Goal: Task Accomplishment & Management: Manage account settings

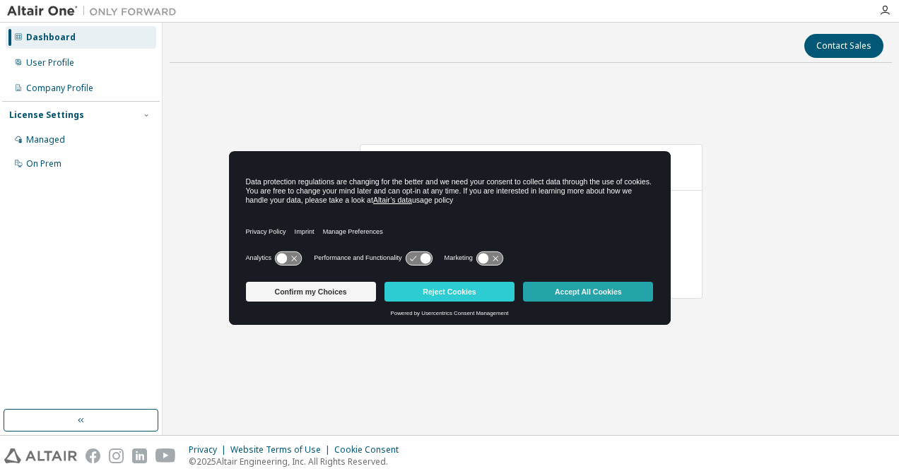
click at [589, 291] on button "Accept All Cookies" at bounding box center [588, 292] width 130 height 20
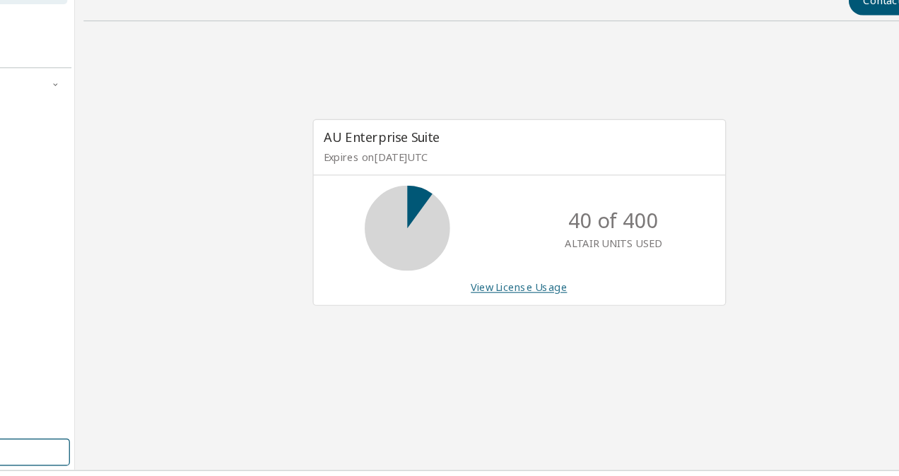
click at [551, 285] on link "View License Usage" at bounding box center [531, 284] width 80 height 12
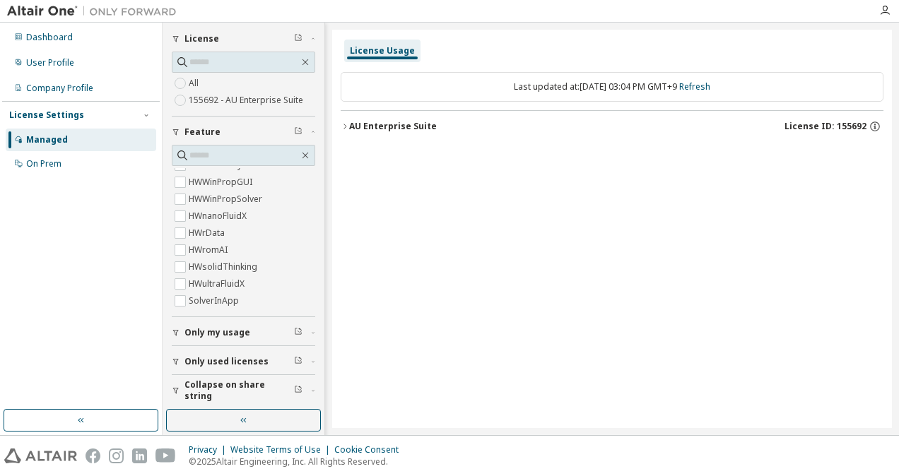
click at [209, 337] on button "Only my usage" at bounding box center [243, 332] width 143 height 31
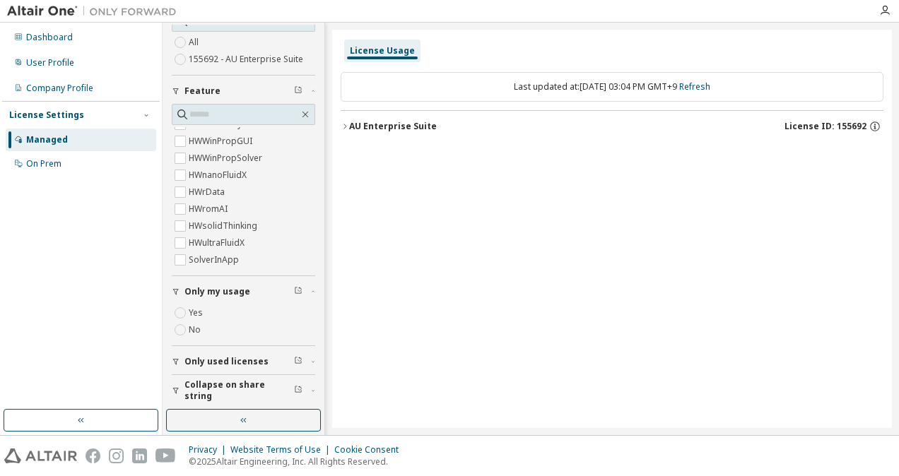
click at [209, 359] on span "Only used licenses" at bounding box center [226, 361] width 84 height 11
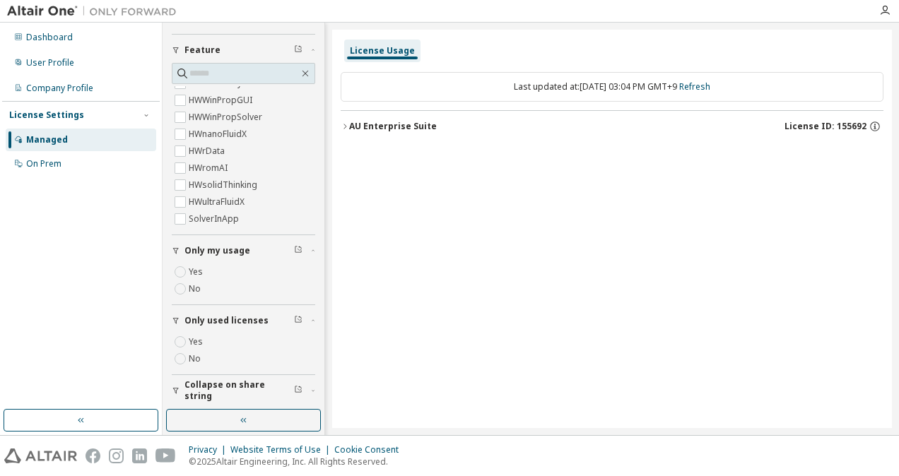
scroll to position [0, 0]
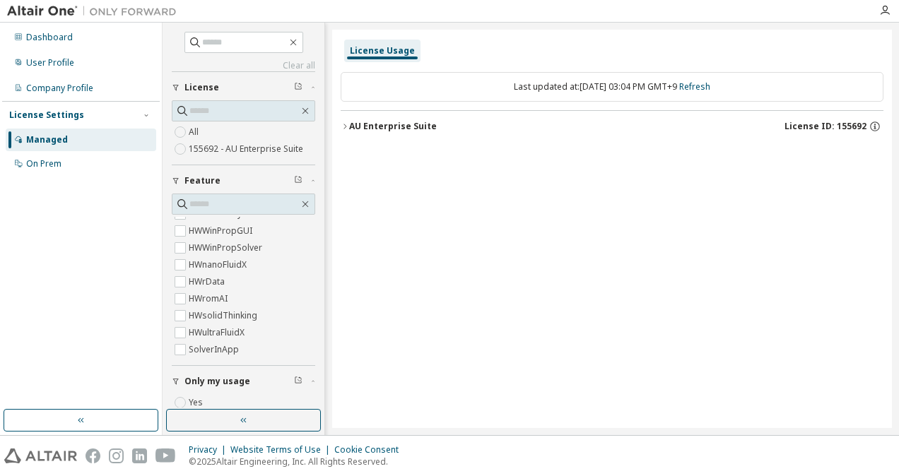
click at [206, 131] on div "All 155692 - AU Enterprise Suite" at bounding box center [243, 141] width 143 height 34
drag, startPoint x: 384, startPoint y: 132, endPoint x: 362, endPoint y: 126, distance: 22.8
click at [362, 126] on div "AU Enterprise Suite" at bounding box center [393, 126] width 88 height 11
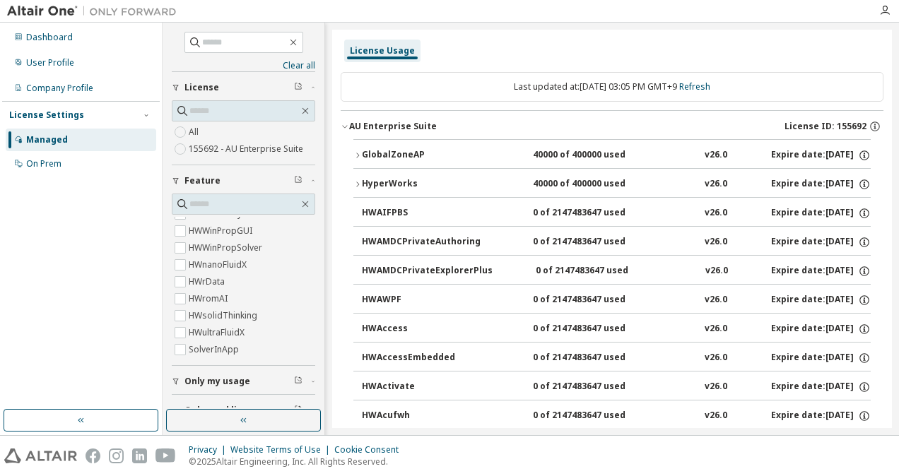
click at [344, 122] on icon "button" at bounding box center [345, 126] width 8 height 8
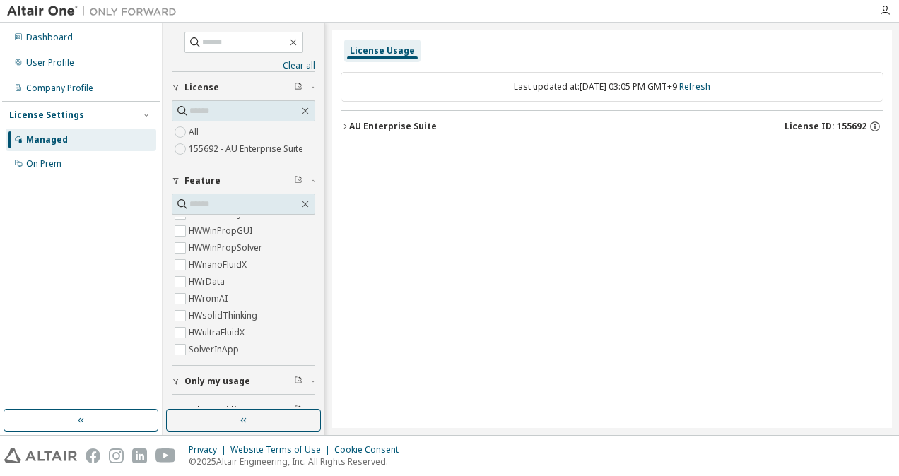
click at [244, 85] on div "License" at bounding box center [247, 87] width 126 height 11
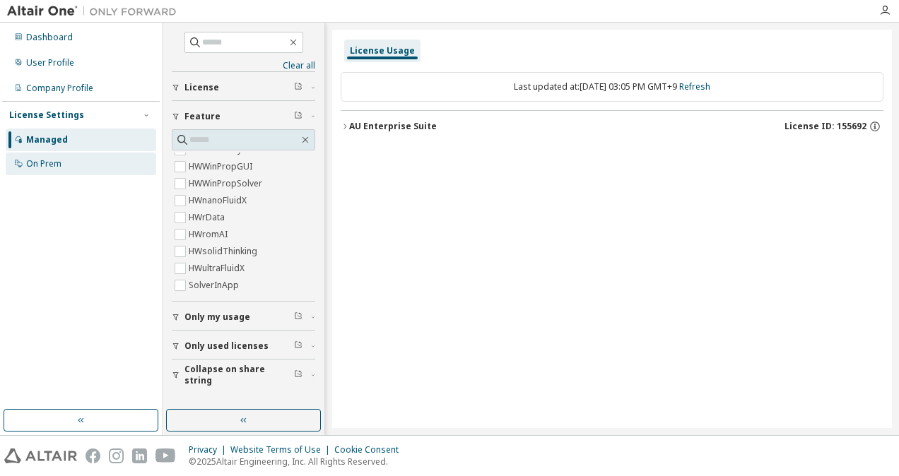
click at [66, 167] on div "On Prem" at bounding box center [81, 164] width 151 height 23
